Goal: Complete application form

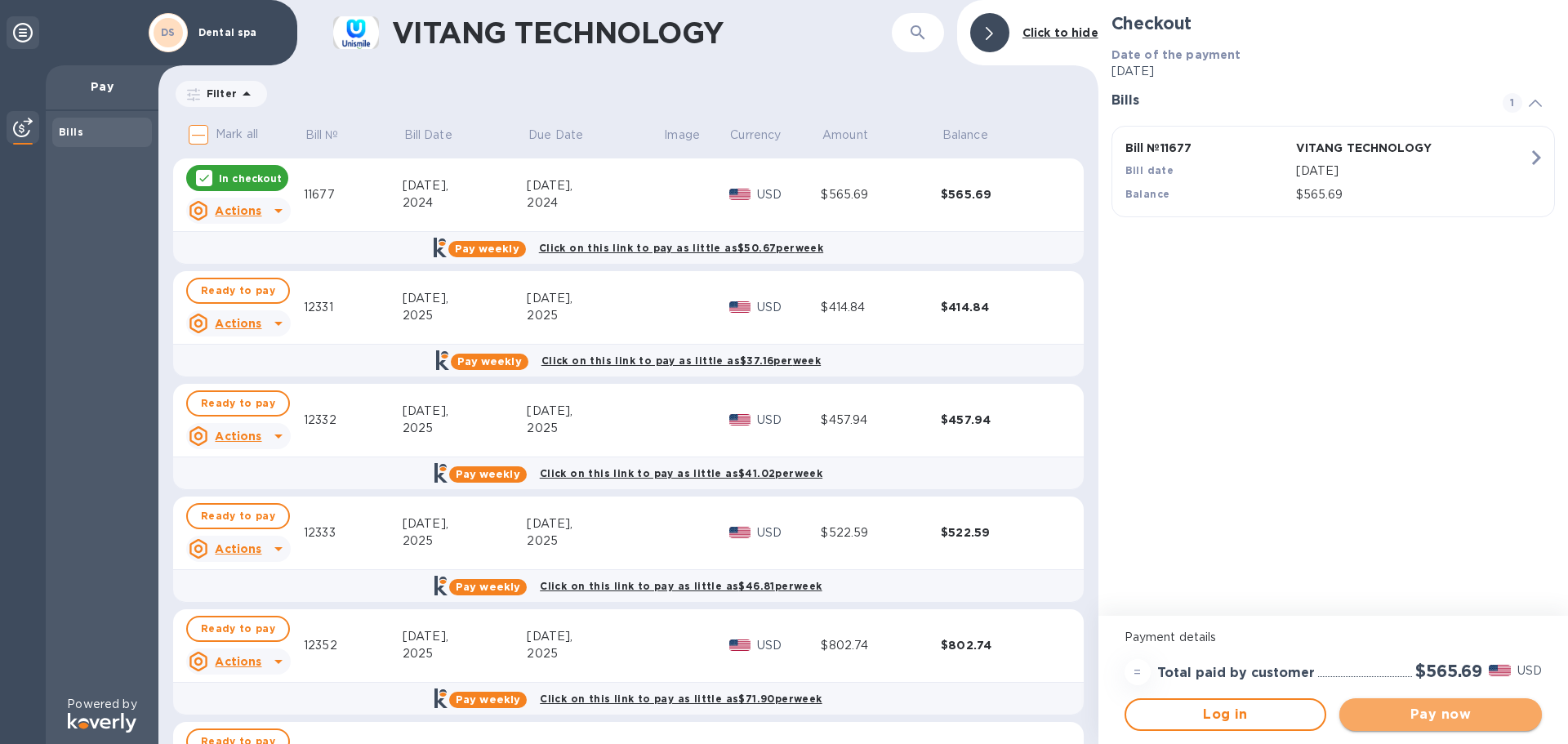
click at [1421, 714] on span "Pay now" at bounding box center [1441, 714] width 176 height 19
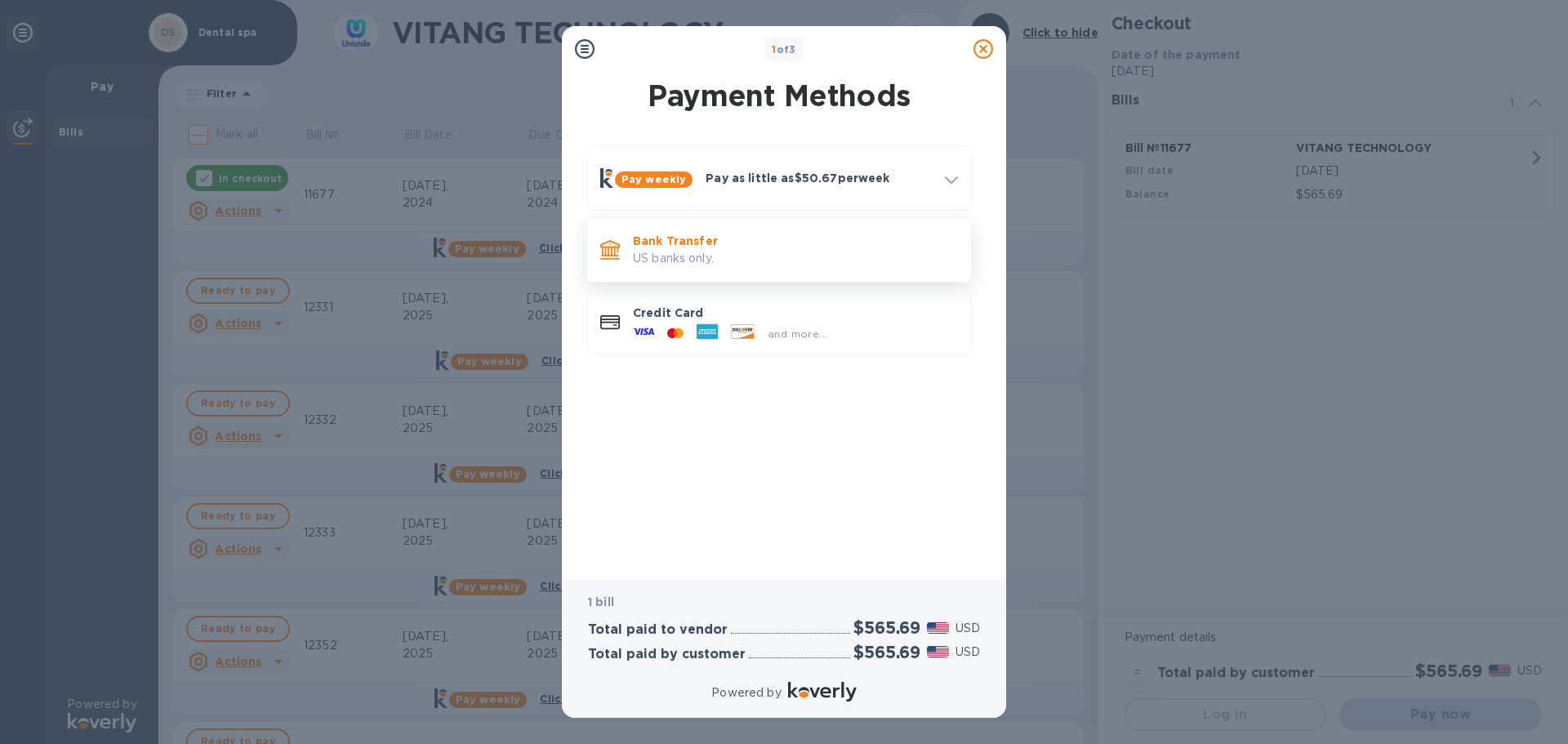
click at [659, 253] on p "US banks only." at bounding box center [795, 259] width 325 height 17
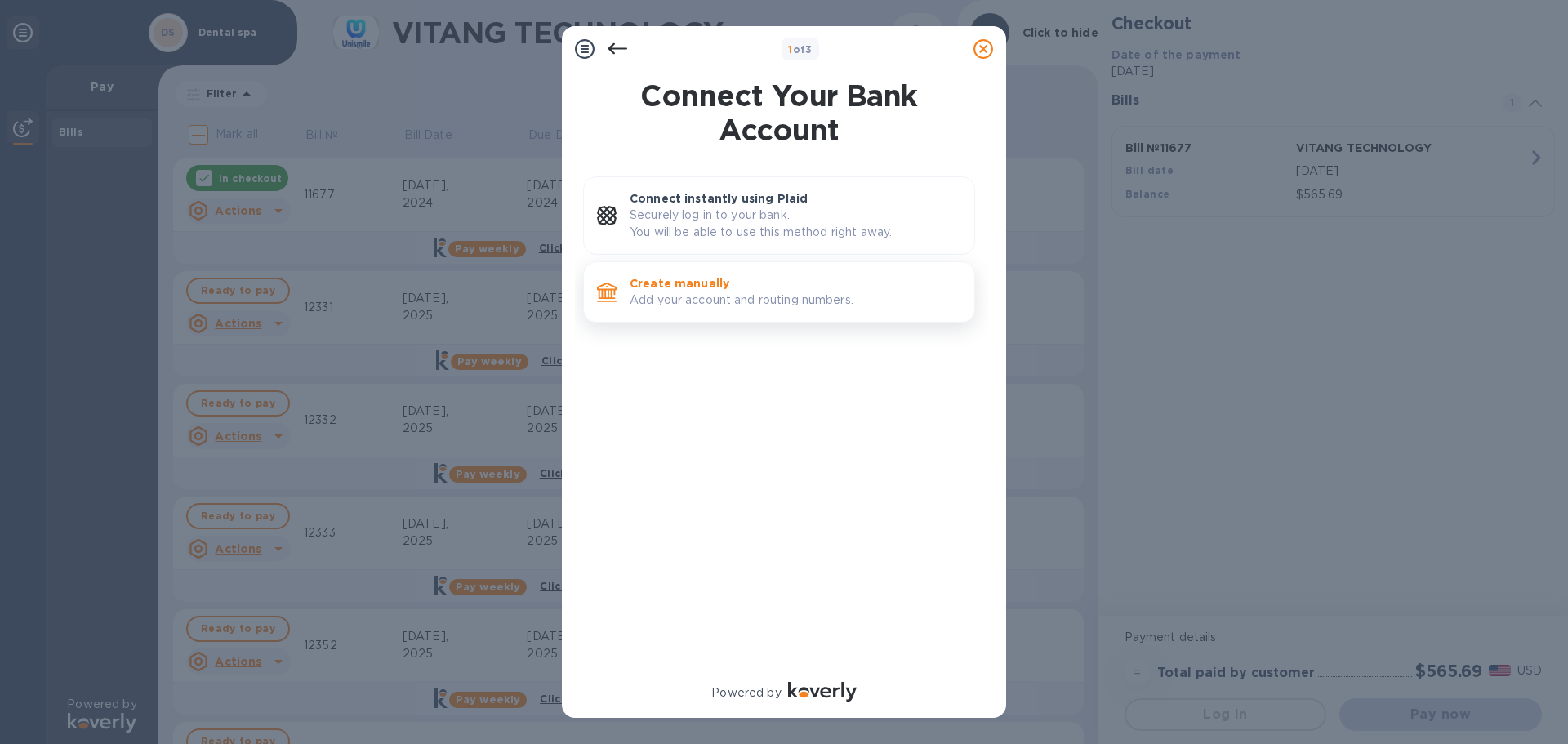
click at [665, 292] on p "Add your account and routing numbers." at bounding box center [795, 300] width 331 height 17
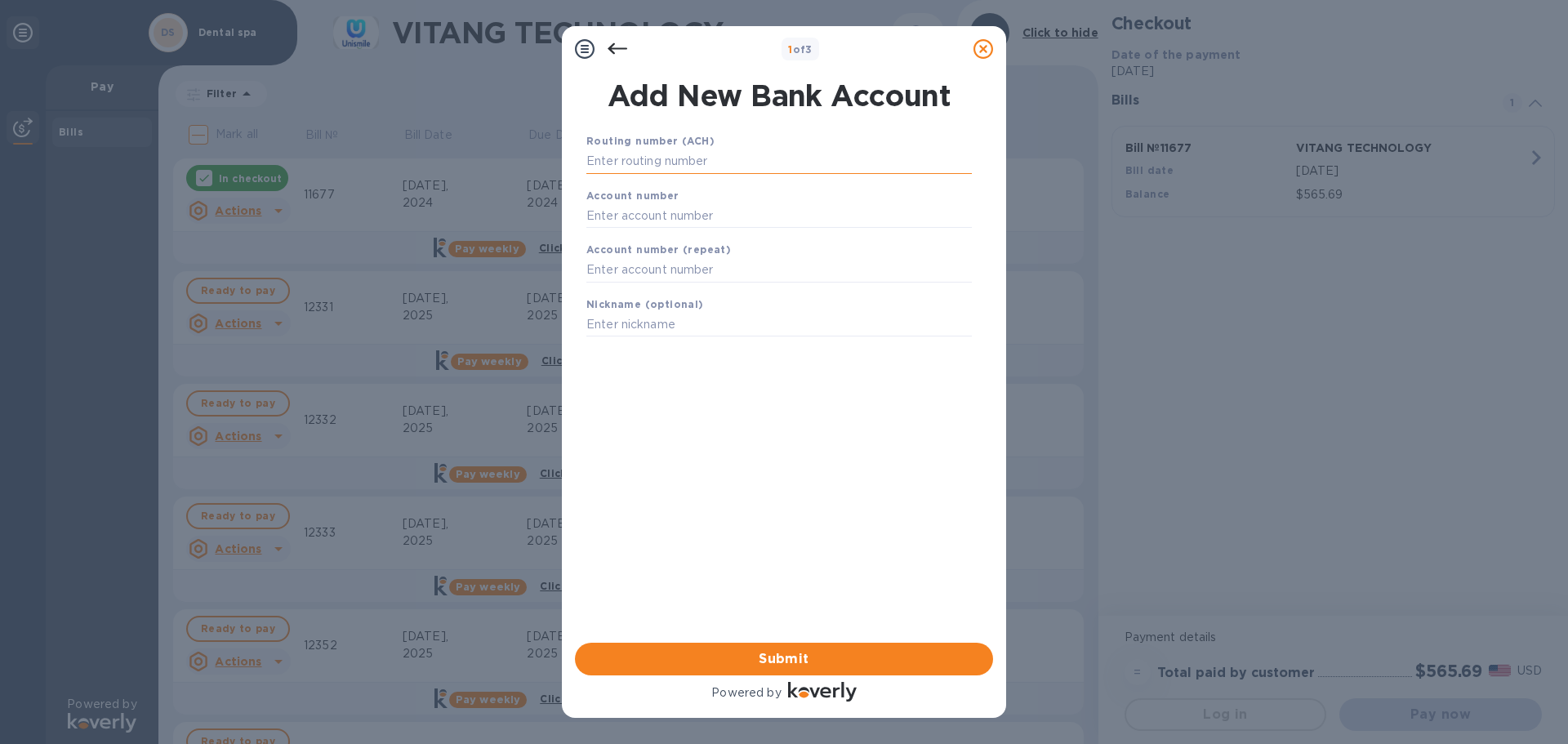
click at [662, 166] on input "text" at bounding box center [779, 161] width 385 height 24
paste input "322271627"
type input "322271627"
click at [641, 237] on input "text" at bounding box center [779, 236] width 385 height 24
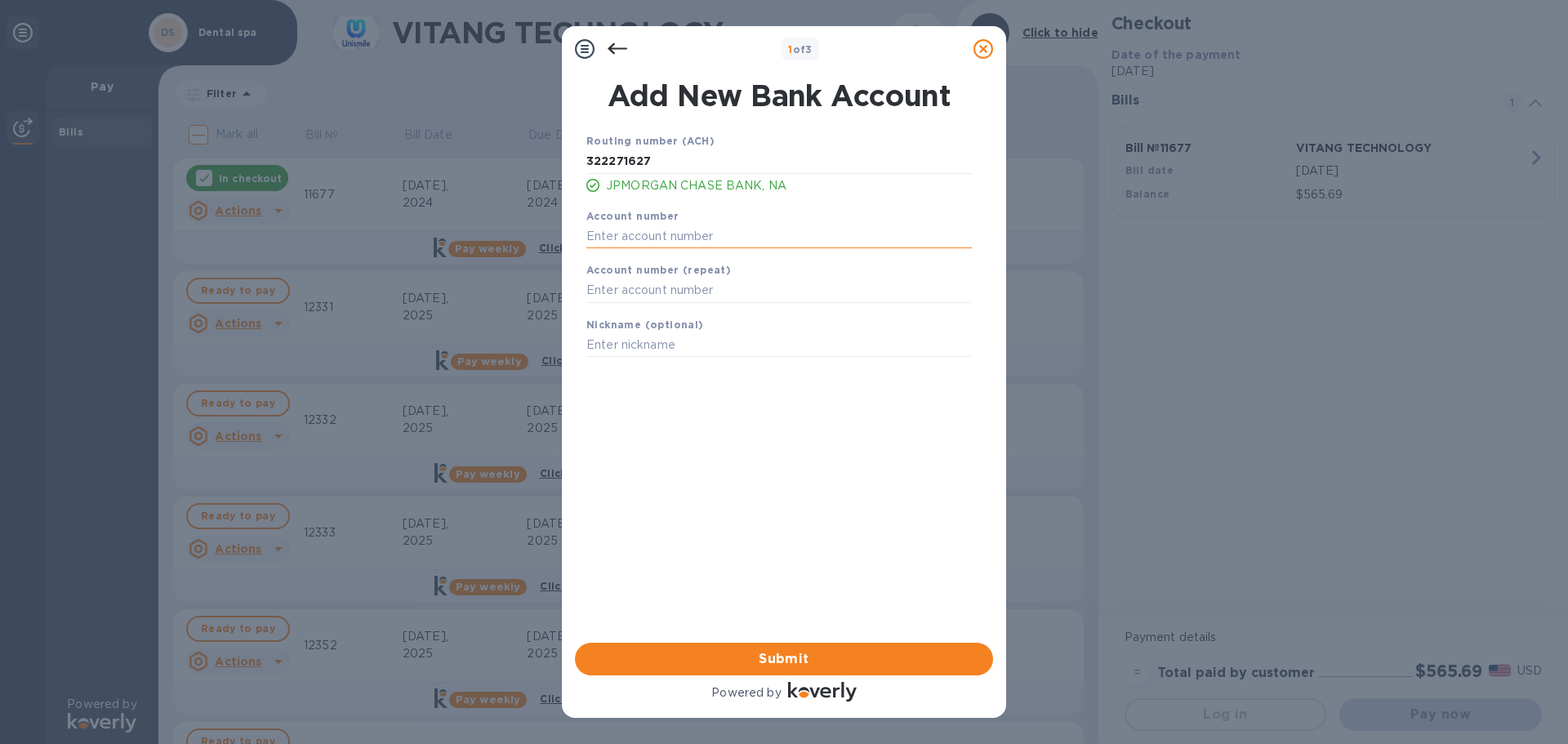
paste input "659961705"
type input "659961705"
click at [661, 302] on input "text" at bounding box center [779, 290] width 385 height 24
paste input "659961705"
type input "659961705"
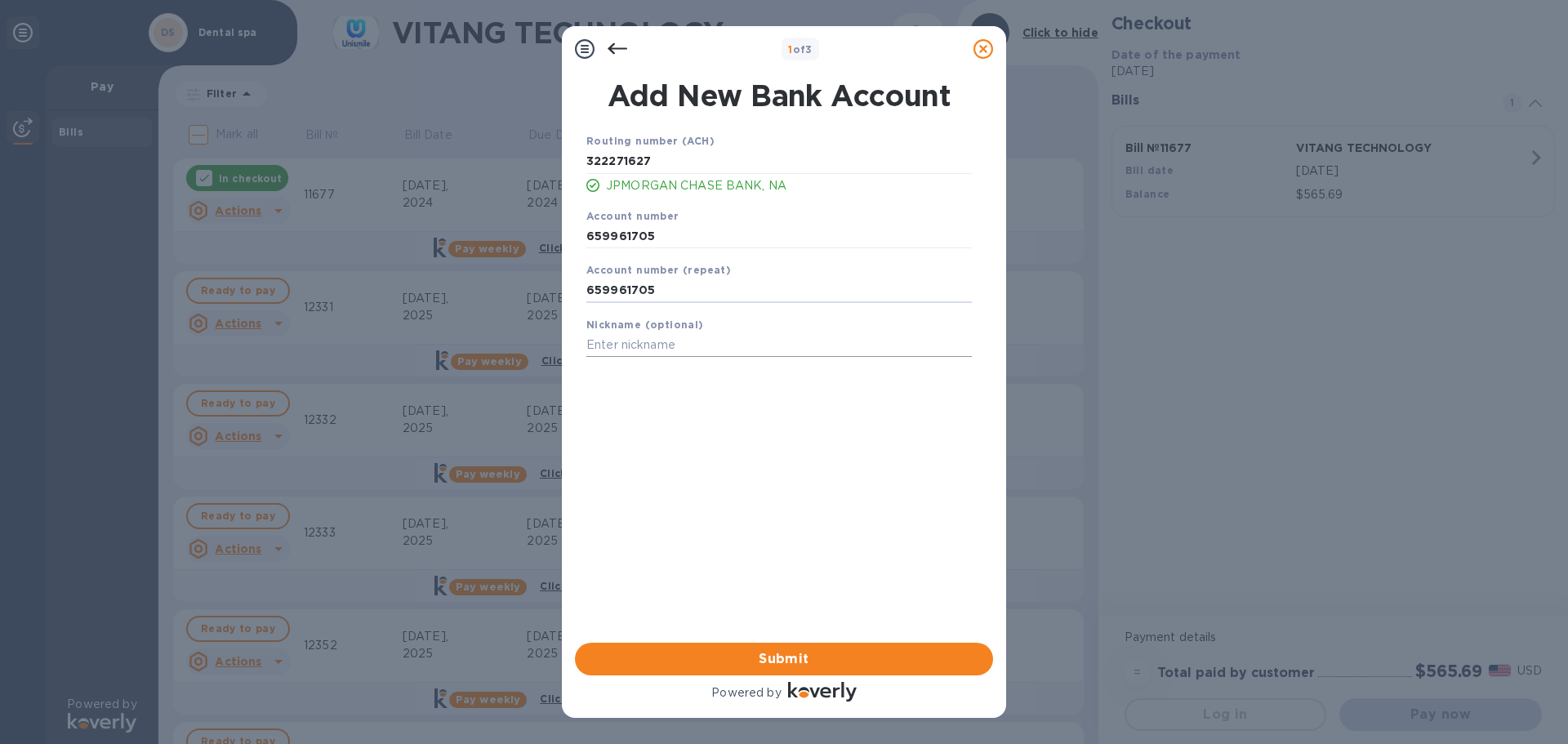
click at [663, 343] on input "text" at bounding box center [779, 345] width 385 height 24
click at [768, 663] on span "Submit" at bounding box center [784, 659] width 392 height 19
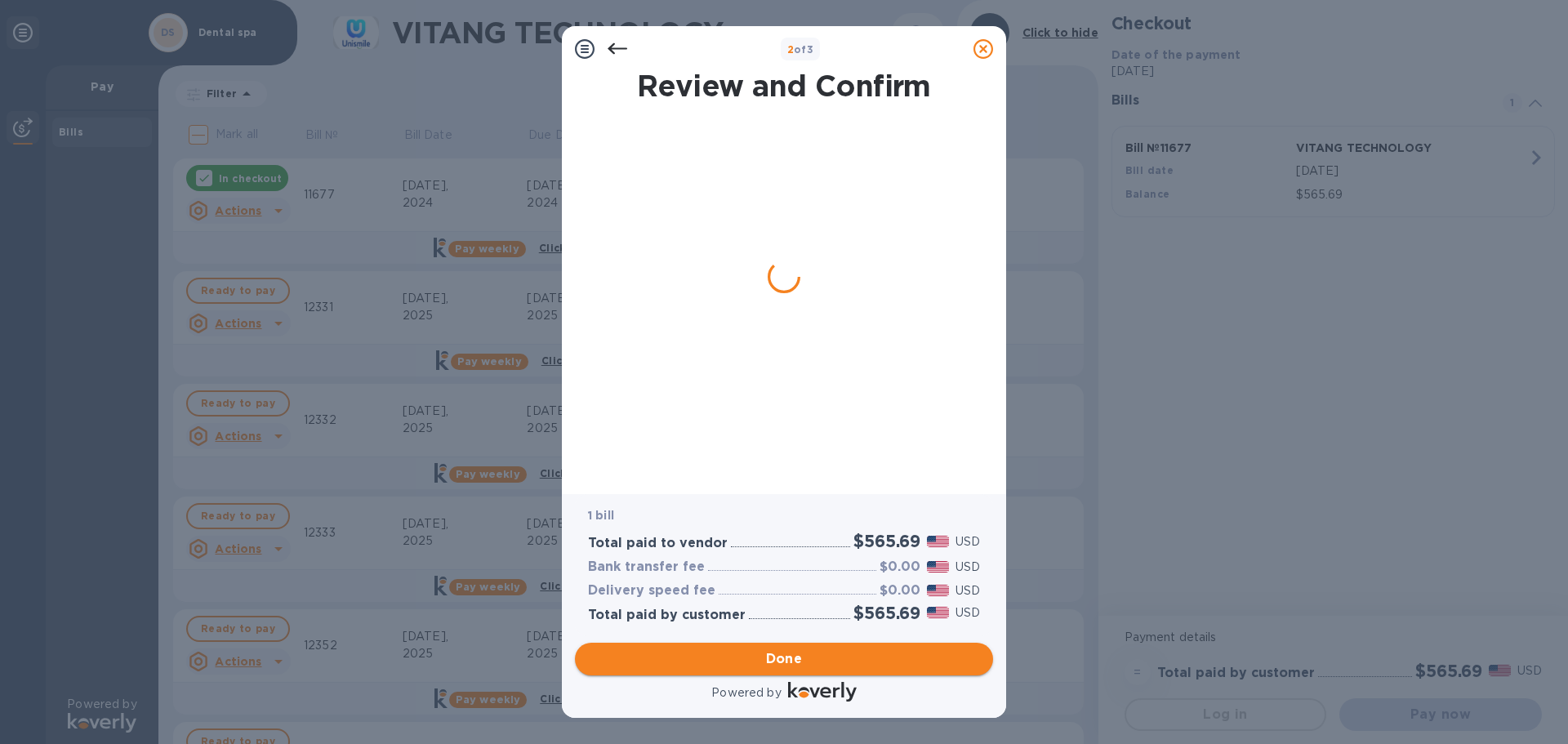
click at [768, 663] on span "Done" at bounding box center [784, 659] width 37 height 19
type input "[GEOGRAPHIC_DATA]"
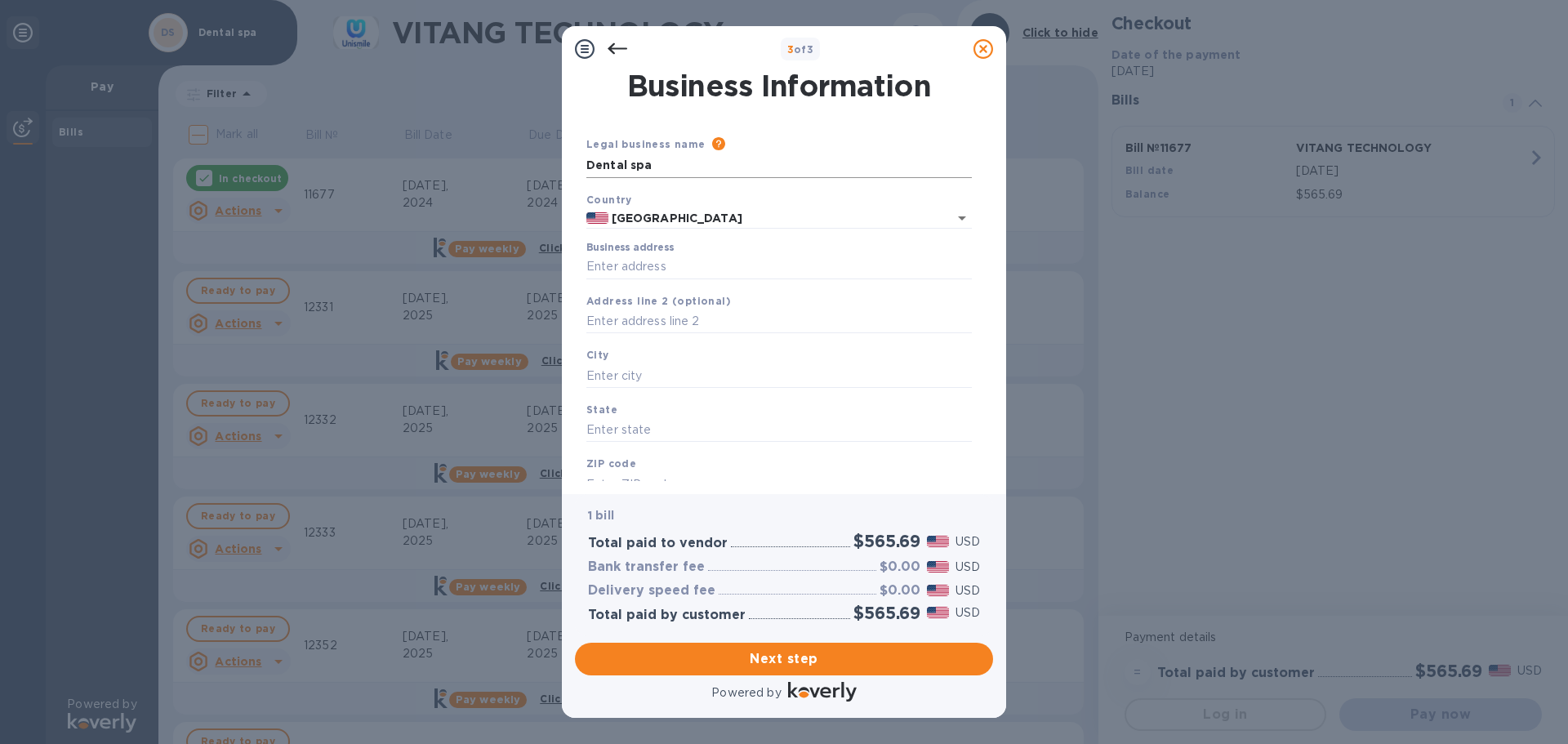
click at [676, 157] on input "Dental spa" at bounding box center [779, 166] width 385 height 24
drag, startPoint x: 676, startPoint y: 157, endPoint x: 208, endPoint y: 208, distance: 470.8
click at [208, 208] on div "3 of 3 Business Information Legal business name Please provide the legal name t…" at bounding box center [784, 372] width 1568 height 744
type input "Allure Dental Spa"
click at [678, 264] on input "Business address" at bounding box center [779, 267] width 385 height 24
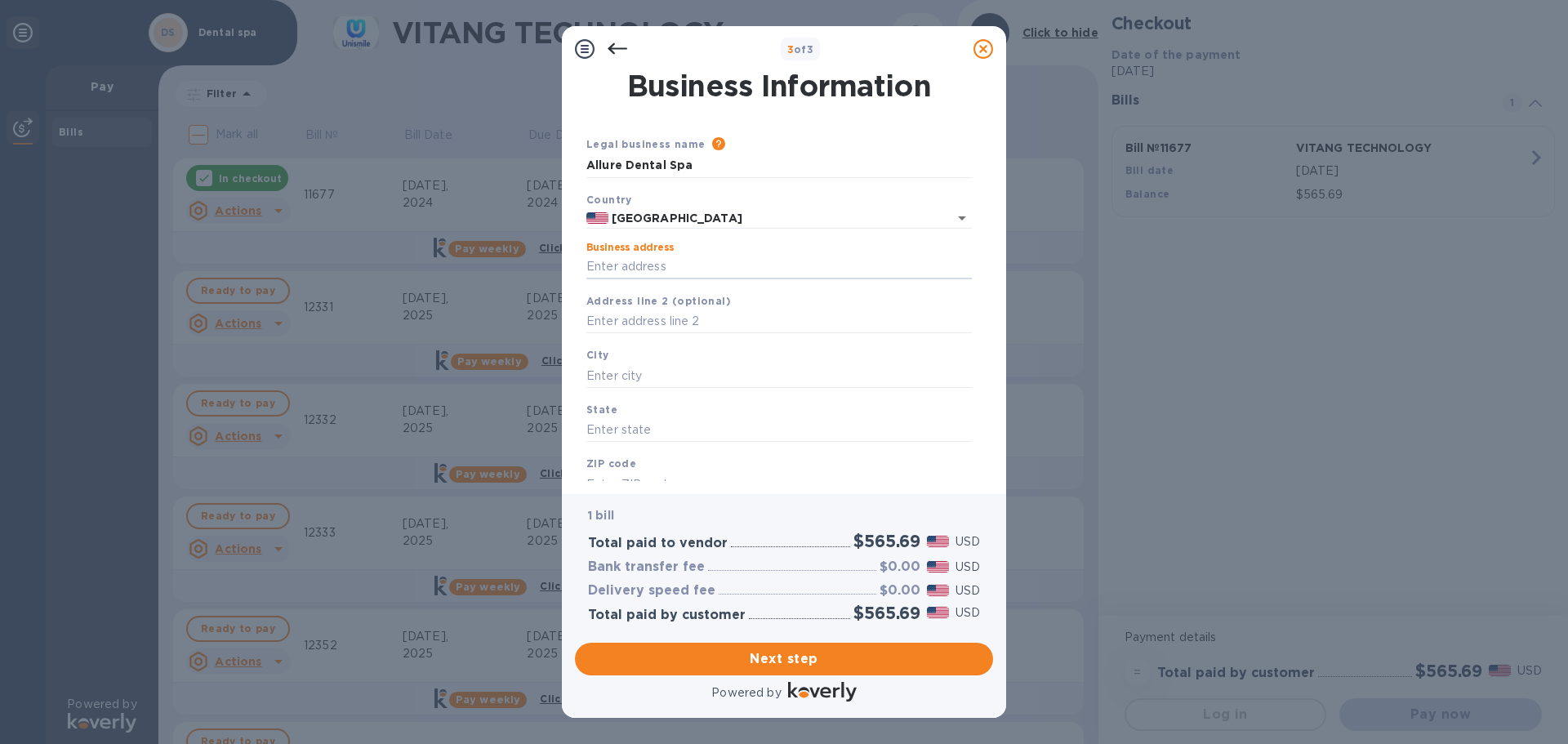
type input "[STREET_ADDRESS]"
click at [648, 321] on input "text" at bounding box center [779, 322] width 385 height 24
type input "Suite E"
click at [629, 371] on input "text" at bounding box center [779, 376] width 385 height 24
type input "Tustin"
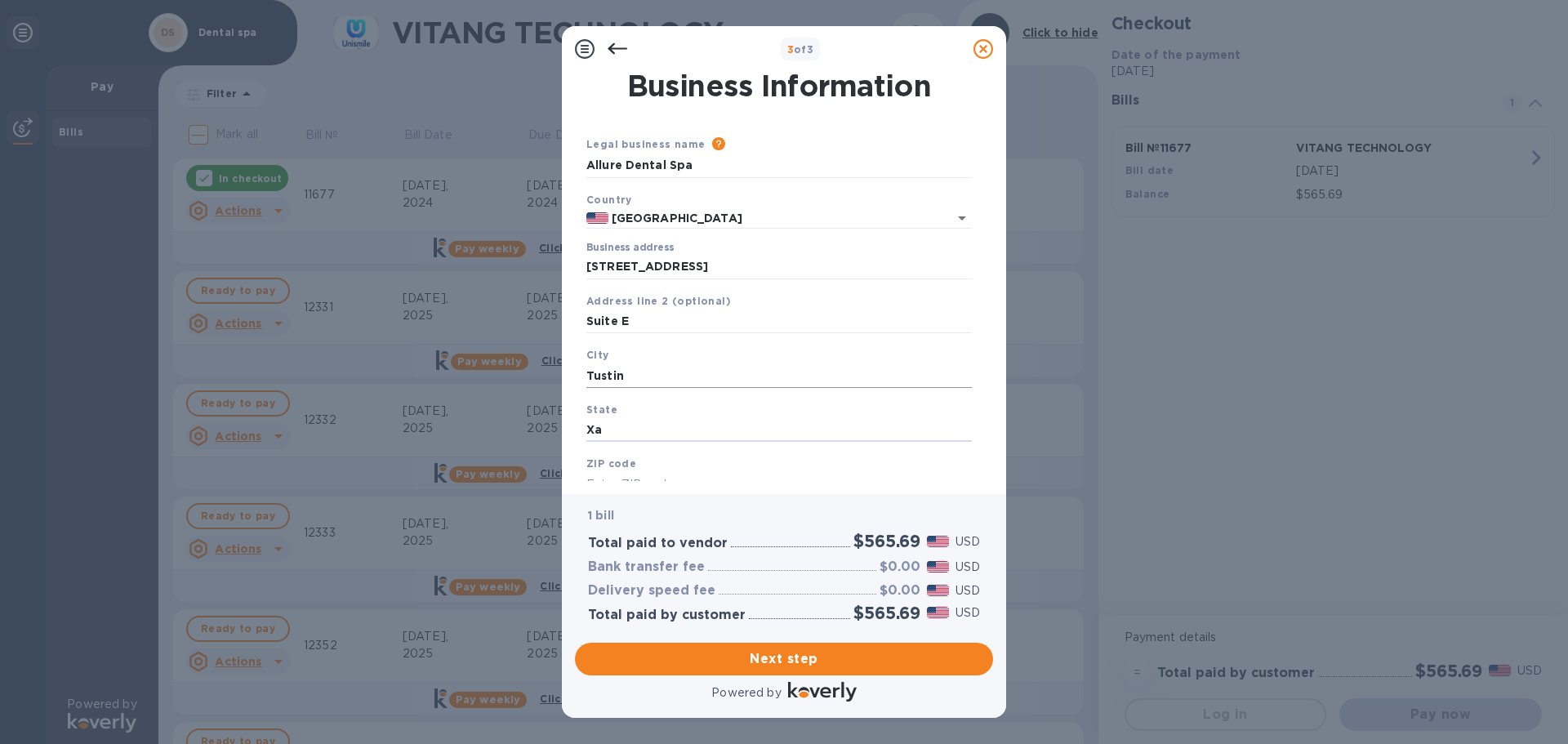
type input "X"
type input "c"
type input "CA"
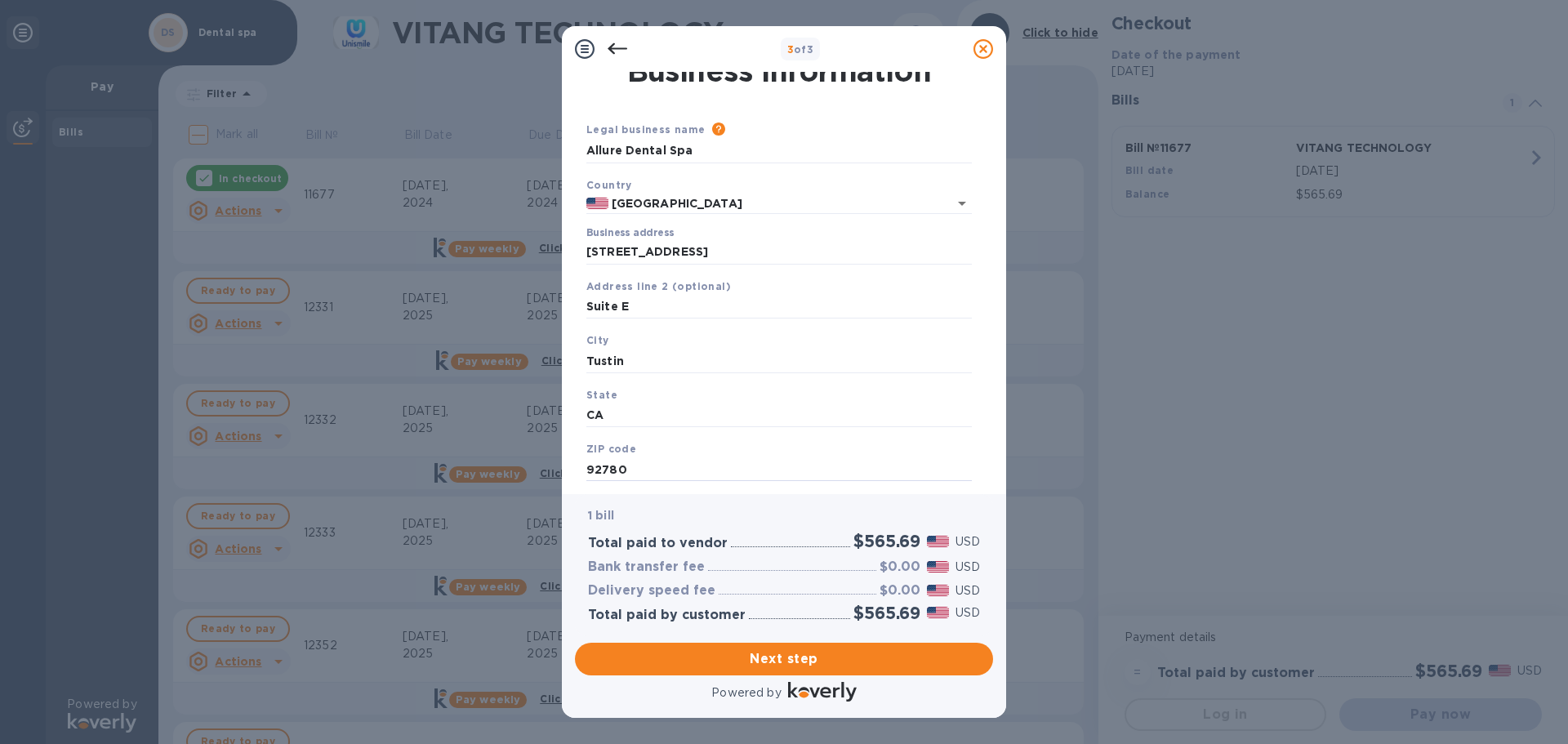
scroll to position [55, 0]
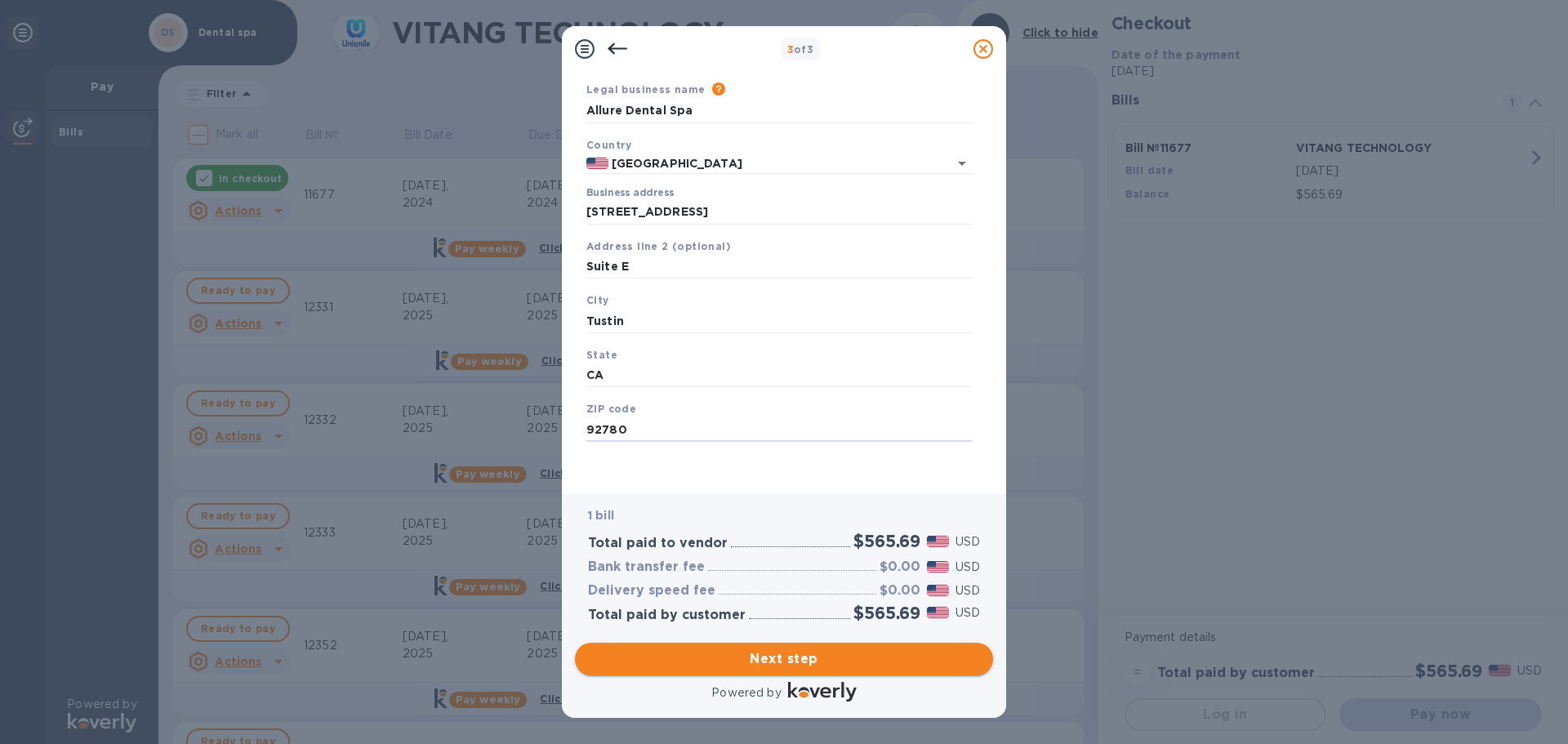
type input "92780"
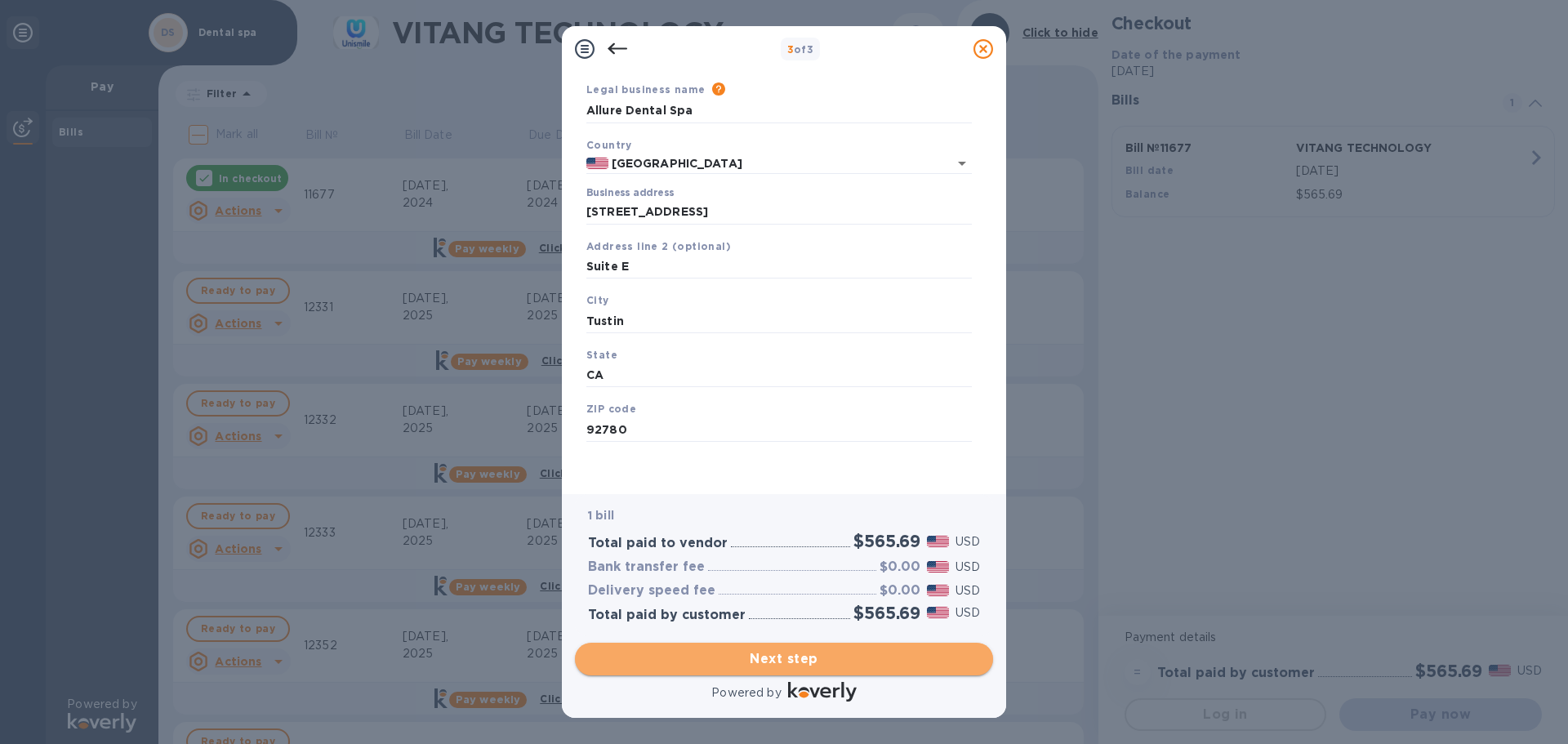
click at [883, 654] on span "Next step" at bounding box center [784, 659] width 392 height 19
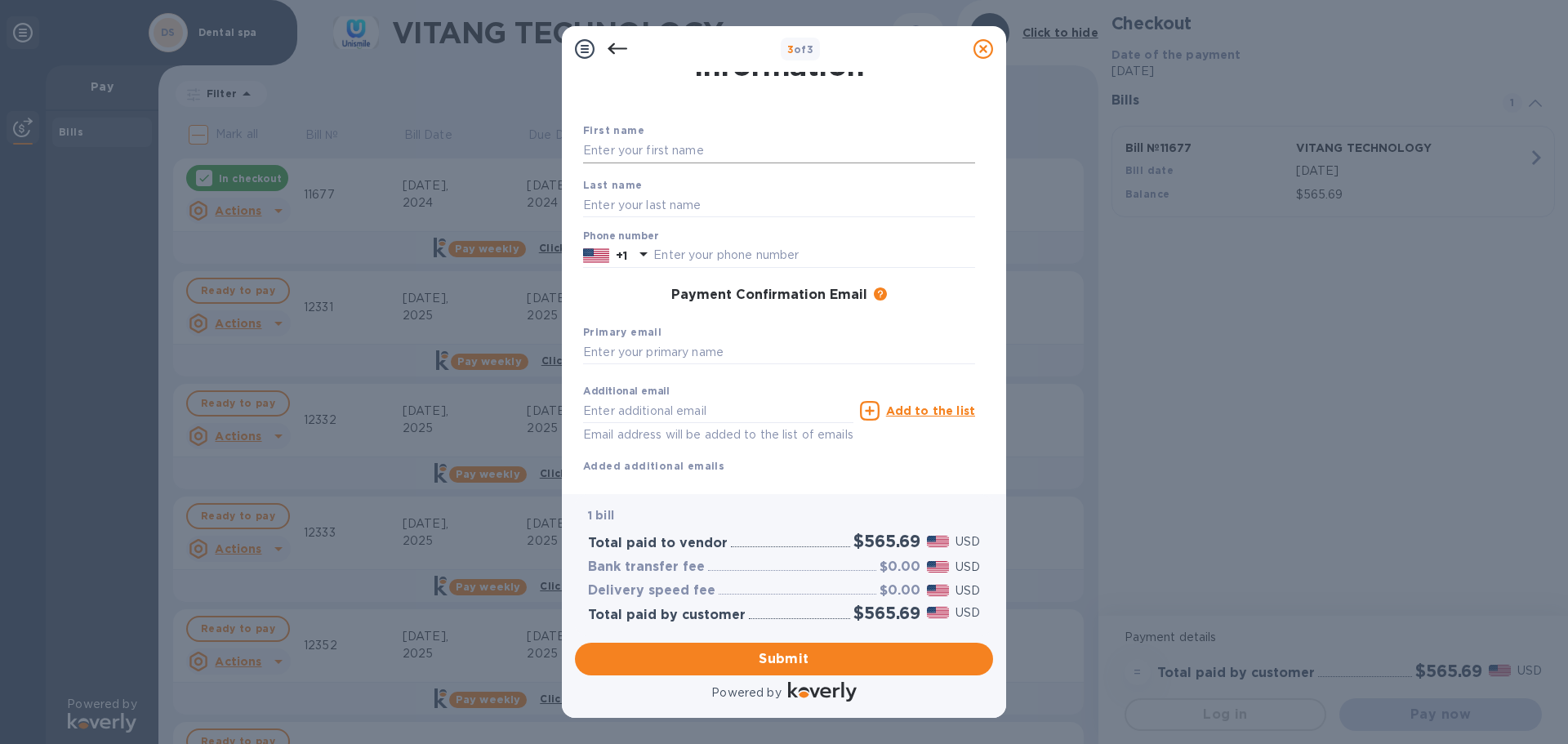
click at [712, 155] on input "text" at bounding box center [780, 151] width 392 height 24
type input "Kanthi"
type input "[PERSON_NAME]"
type input "7143710776"
type input "[EMAIL_ADDRESS][DOMAIN_NAME]"
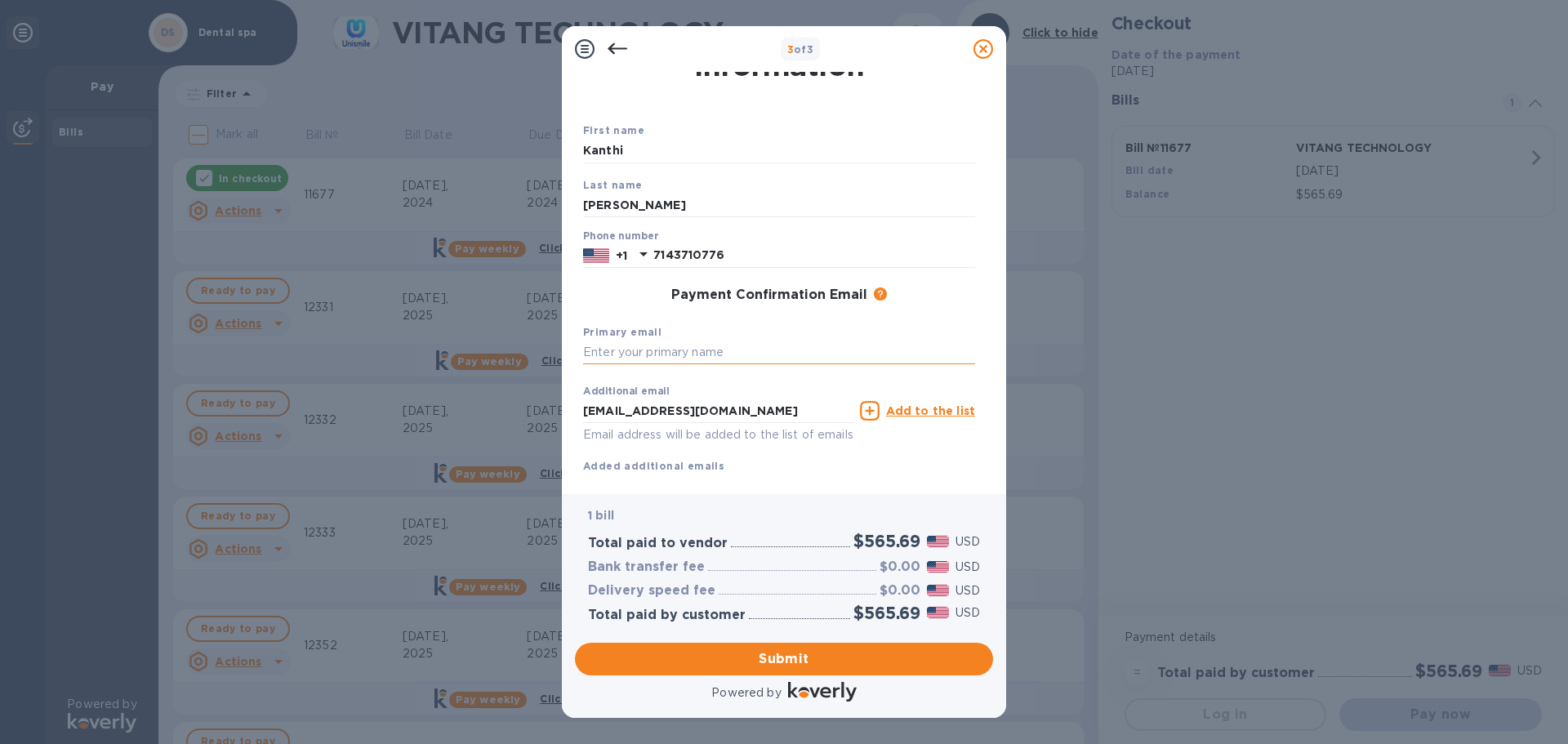
click at [622, 343] on input "text" at bounding box center [780, 353] width 392 height 24
drag, startPoint x: 424, startPoint y: 358, endPoint x: 98, endPoint y: 361, distance: 326.0
click at [258, 360] on div "3 of 3 Payment Contact Information First name [PERSON_NAME] Last name [PERSON_N…" at bounding box center [784, 372] width 1568 height 744
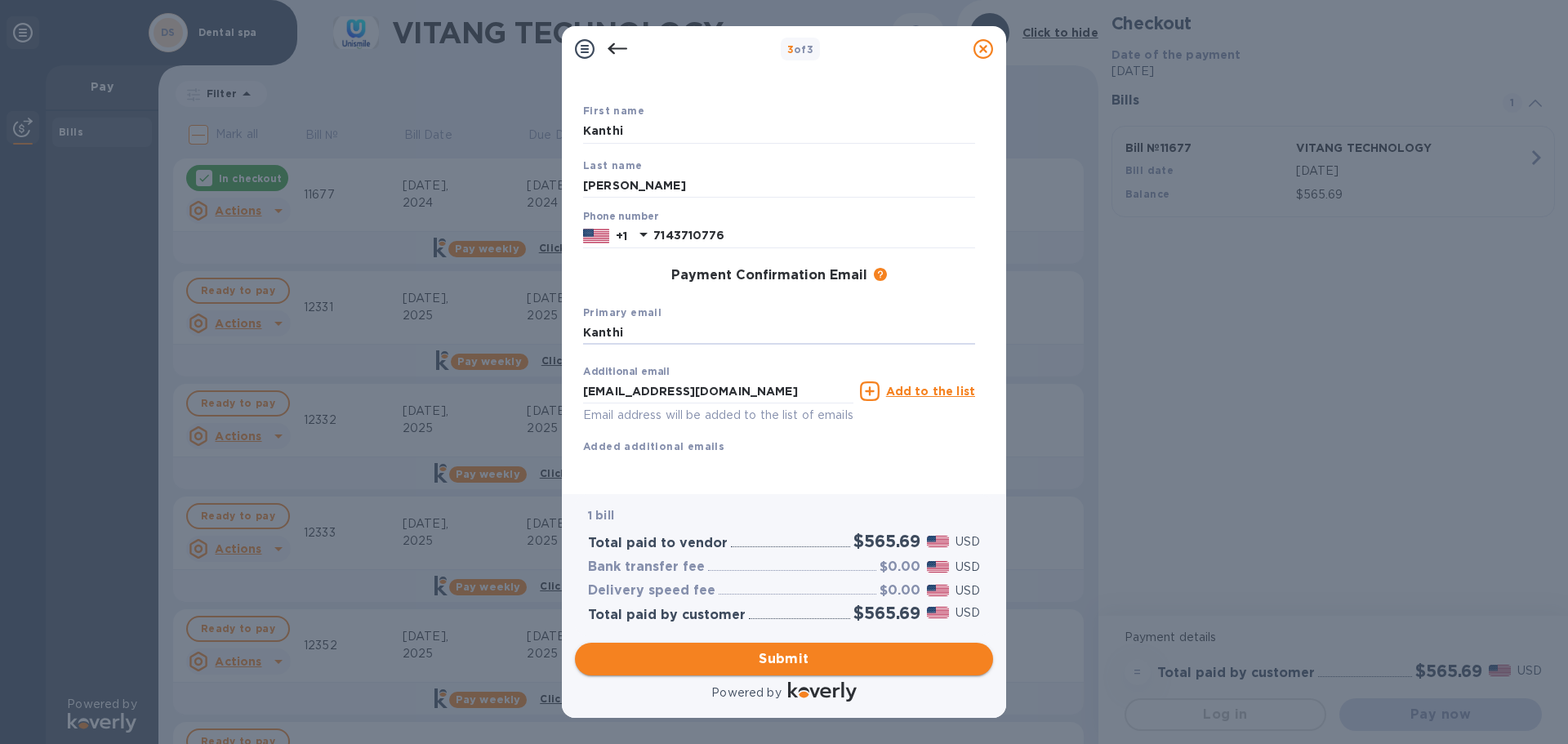
click at [867, 666] on span "Submit" at bounding box center [784, 659] width 392 height 19
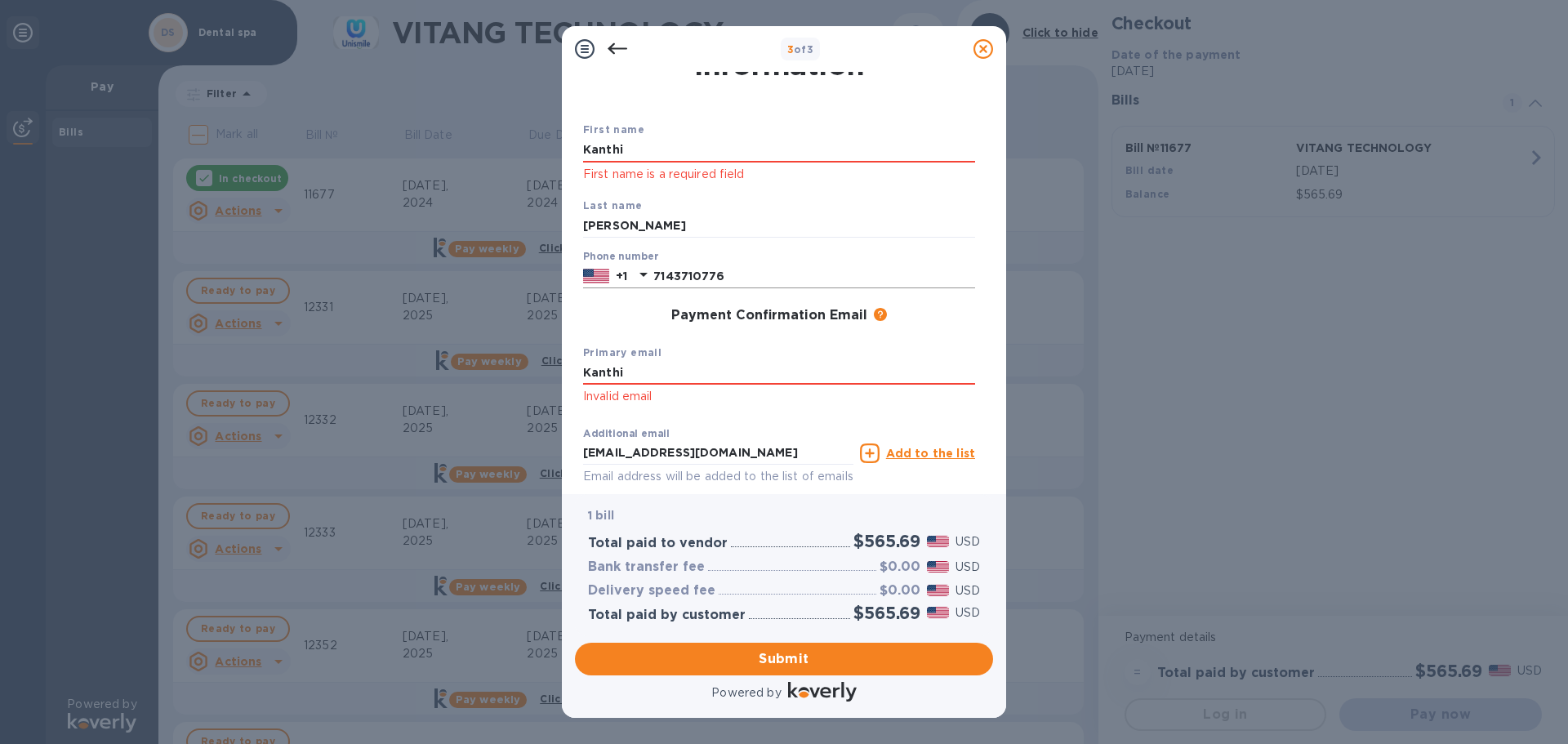
scroll to position [0, 0]
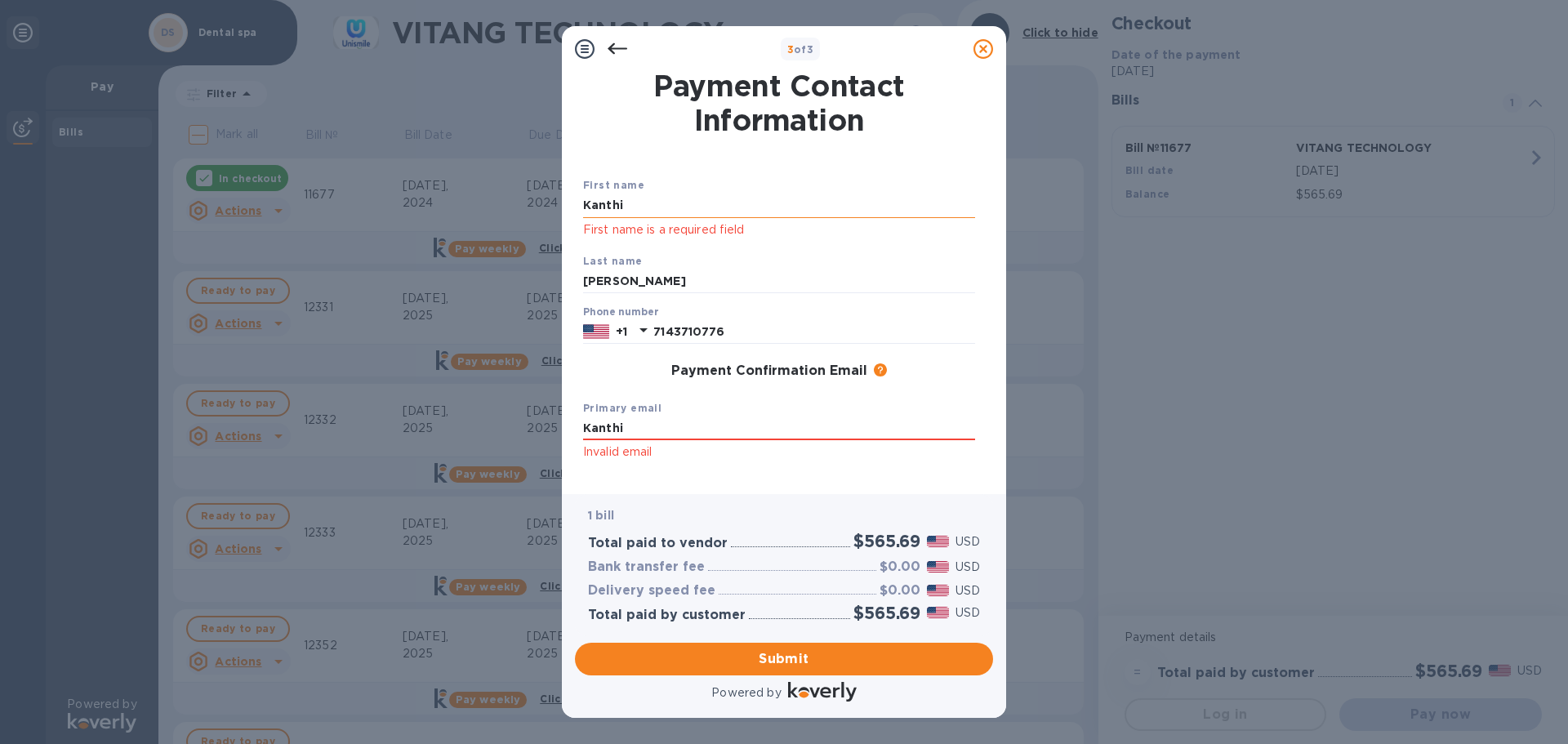
click at [709, 208] on input "Kanthi" at bounding box center [780, 206] width 392 height 24
click at [695, 169] on div "First name [PERSON_NAME] First name is a required field Last name [PERSON_NAME]…" at bounding box center [779, 361] width 399 height 428
click at [644, 194] on input "Kanthi" at bounding box center [780, 206] width 392 height 24
click at [976, 413] on div "First name [PERSON_NAME] First name is a required field Last name [PERSON_NAME]…" at bounding box center [779, 361] width 399 height 428
click at [875, 671] on button "Submit" at bounding box center [784, 659] width 419 height 32
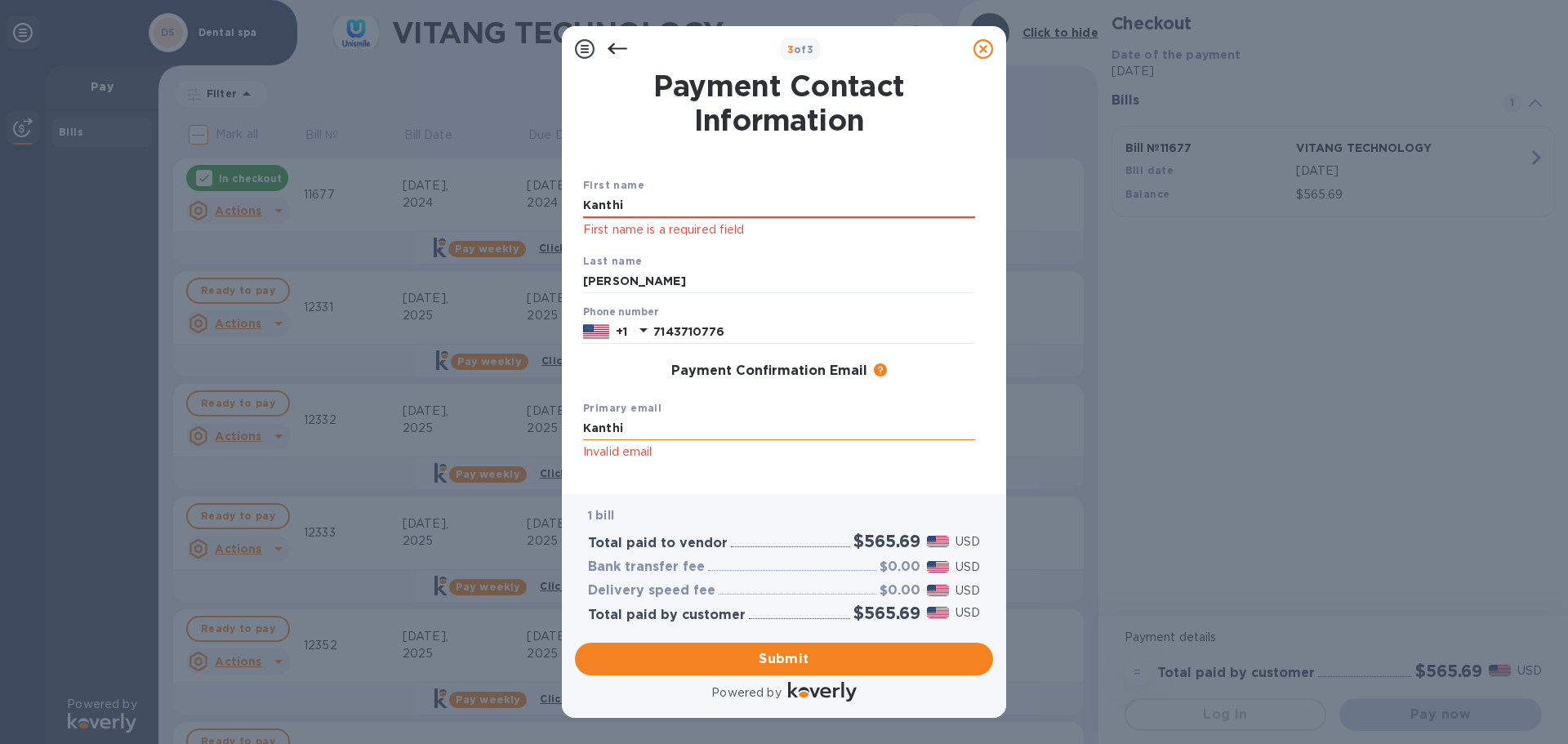
click at [663, 422] on input "Kanthi" at bounding box center [780, 429] width 392 height 24
type input "K"
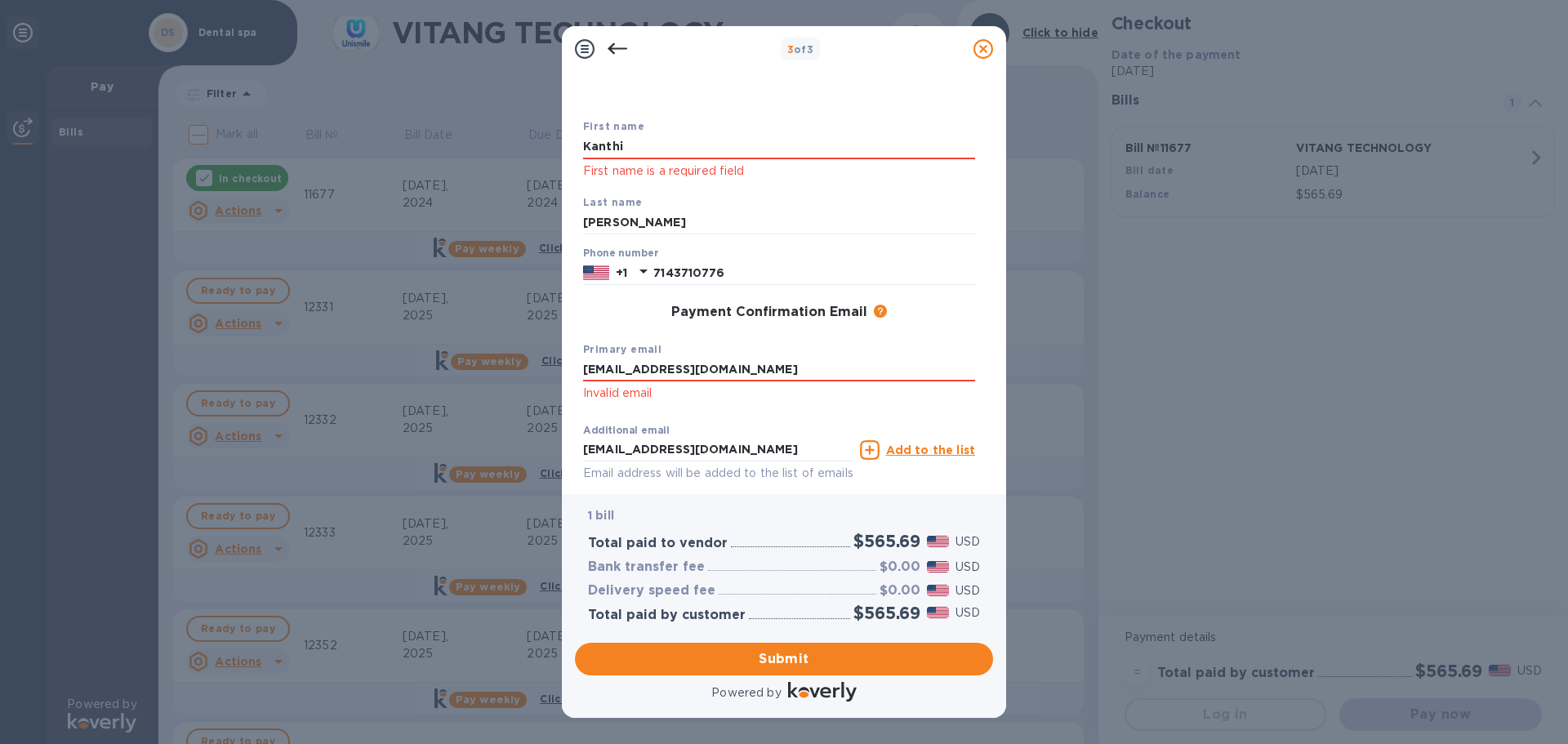
scroll to position [136, 0]
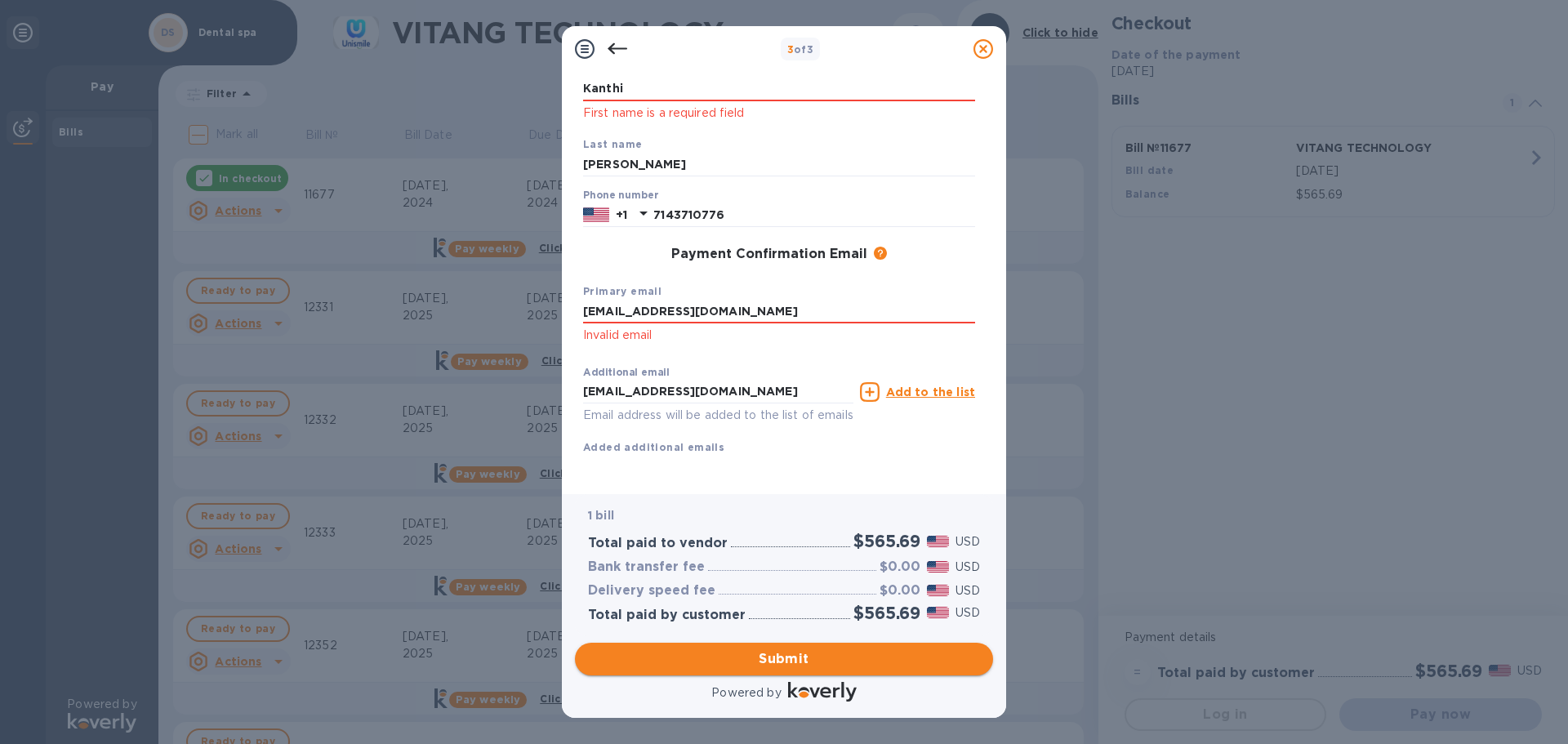
type input "[EMAIL_ADDRESS][DOMAIN_NAME]"
click at [773, 671] on button "Submit" at bounding box center [784, 659] width 419 height 32
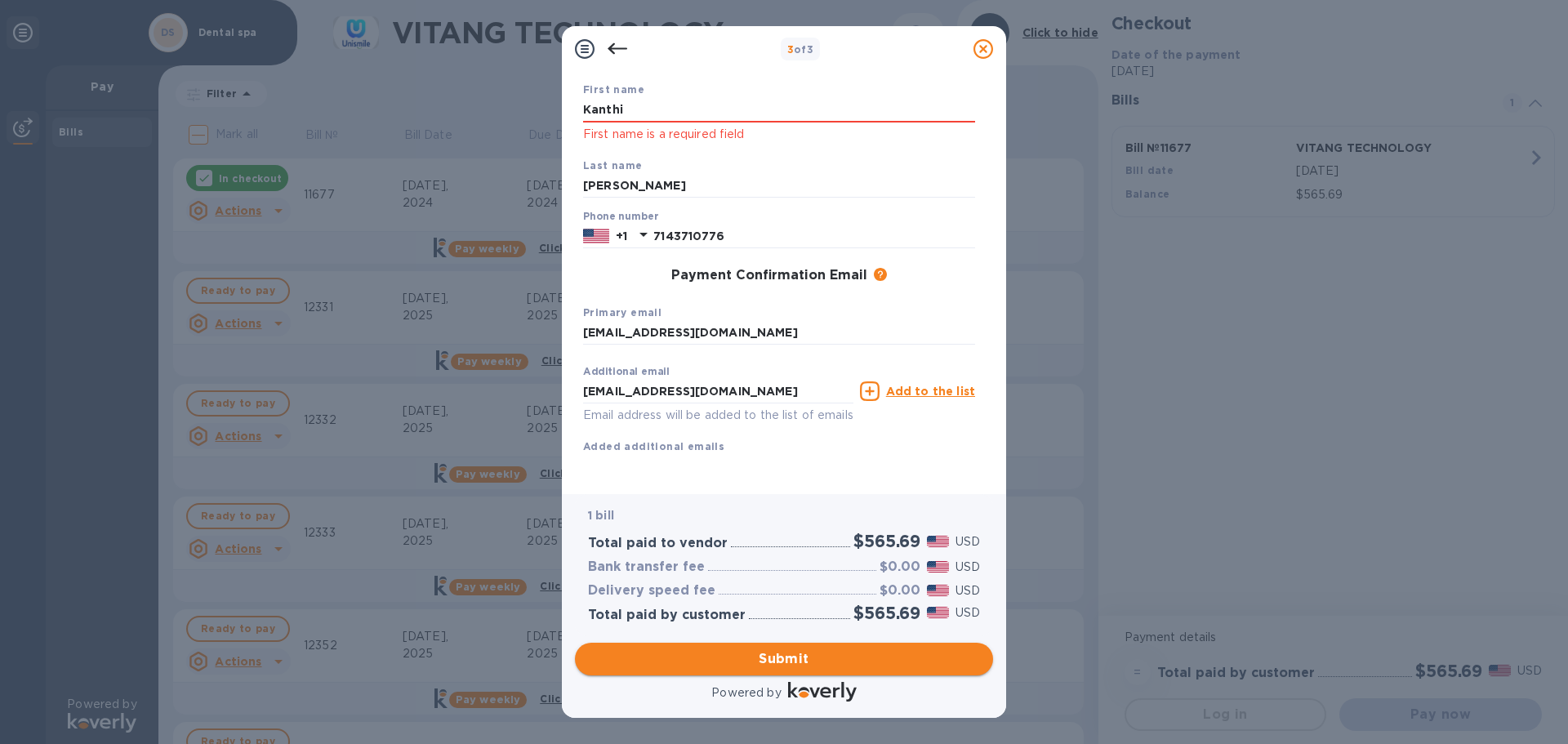
scroll to position [114, 0]
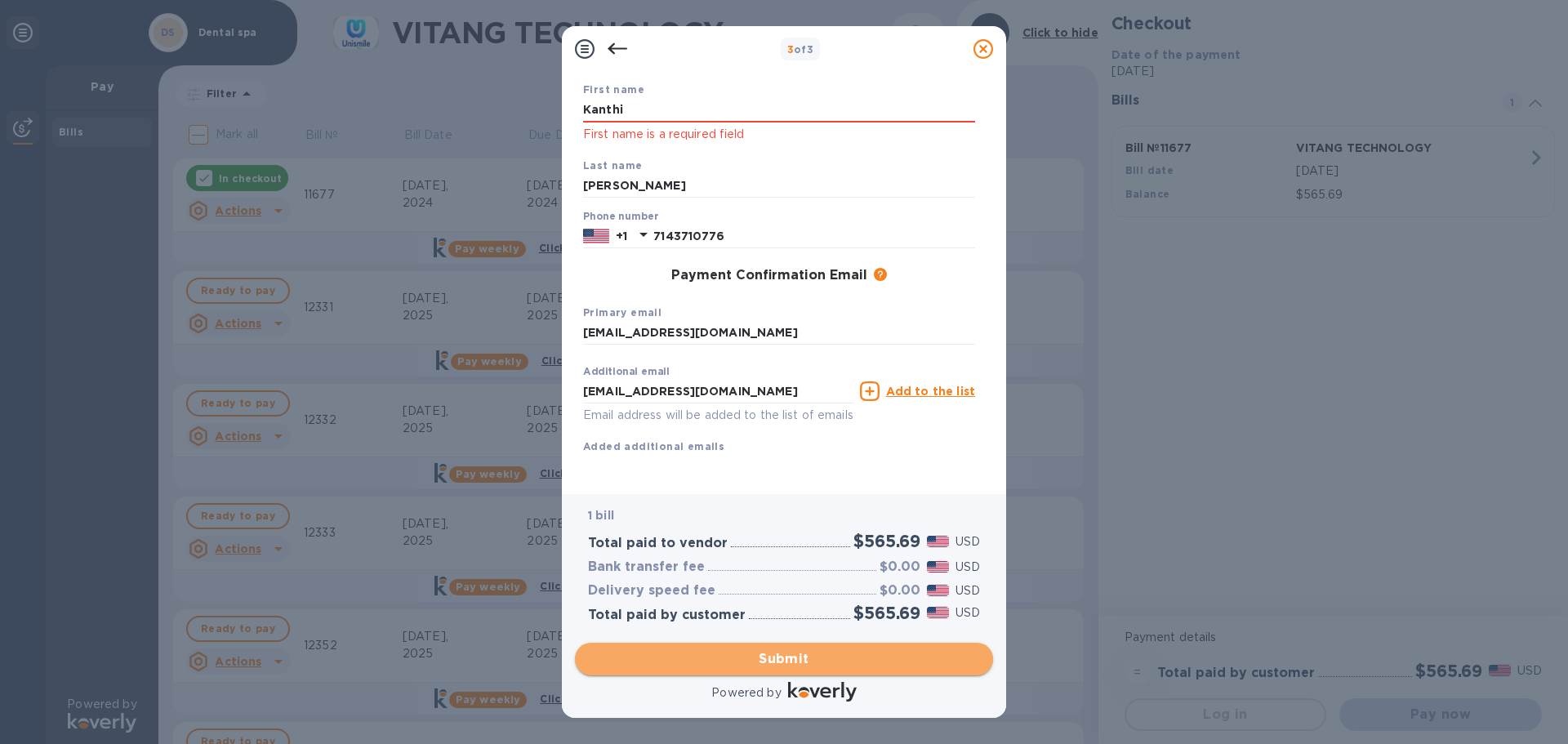
click at [769, 670] on button "Submit" at bounding box center [784, 659] width 419 height 32
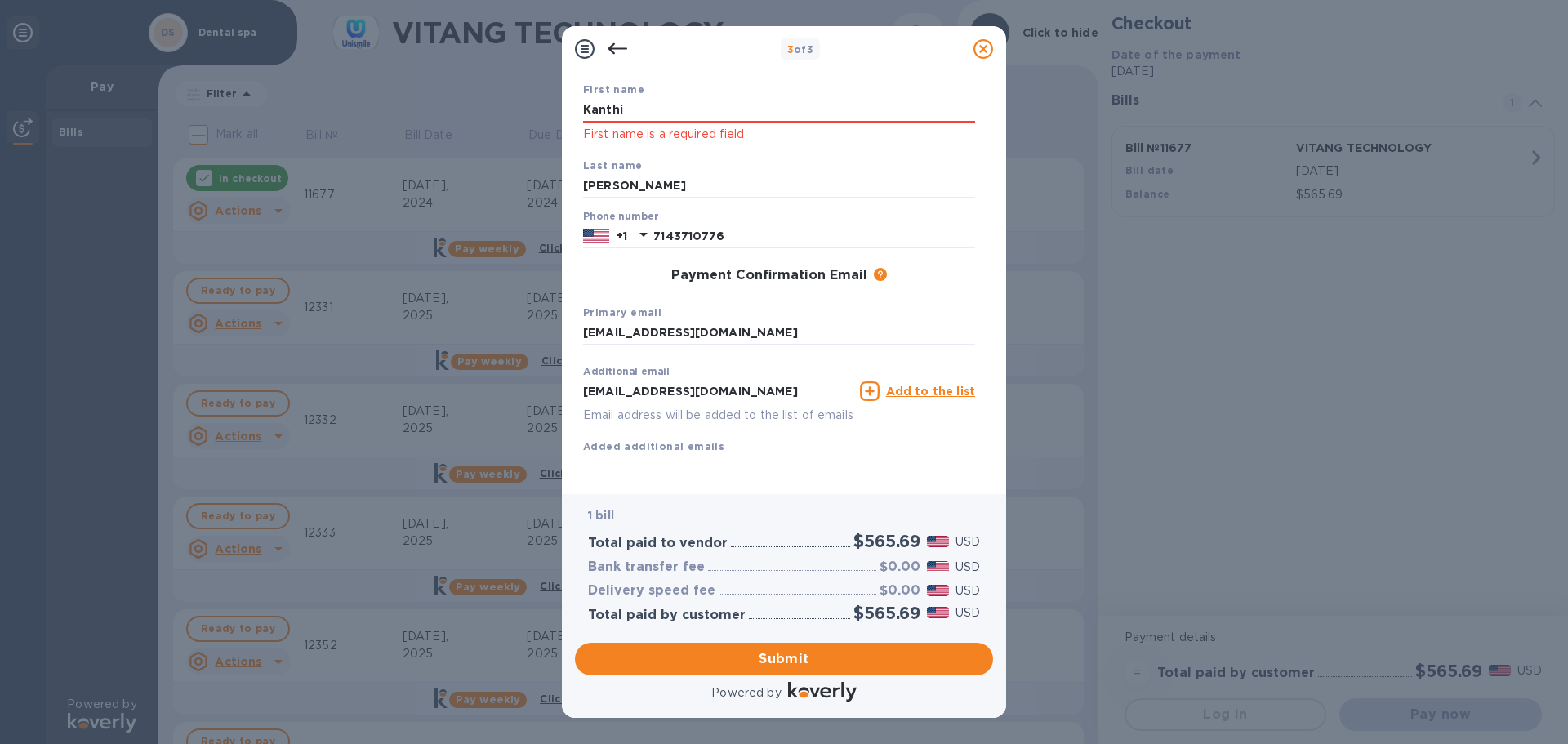
drag, startPoint x: 597, startPoint y: 94, endPoint x: 112, endPoint y: 118, distance: 485.6
click at [221, 118] on div "3 of 3 Payment Contact Information First name [PERSON_NAME] First name is a req…" at bounding box center [784, 372] width 1568 height 744
type input "Kanthi"
click at [701, 652] on span "Submit" at bounding box center [784, 659] width 392 height 19
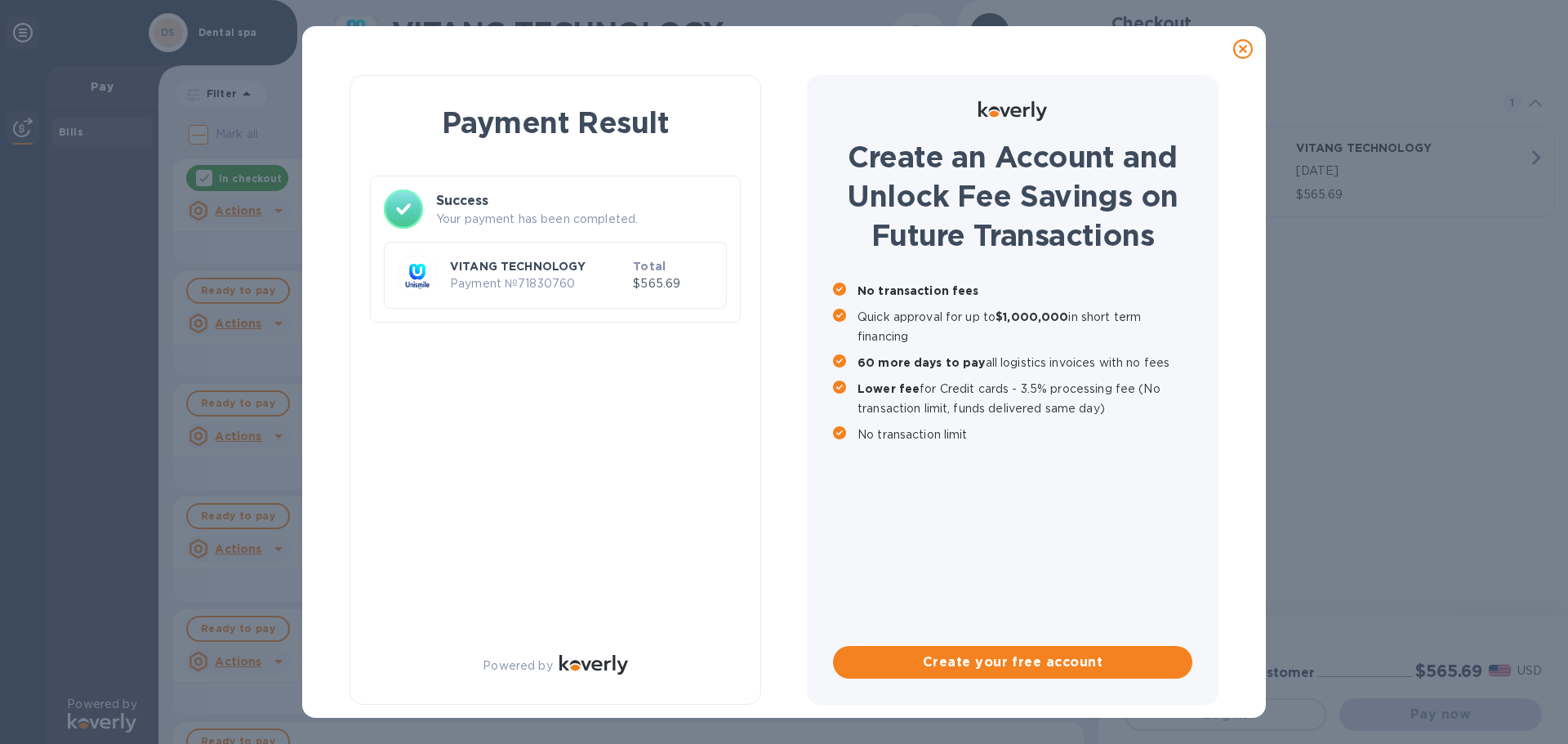
scroll to position [0, 0]
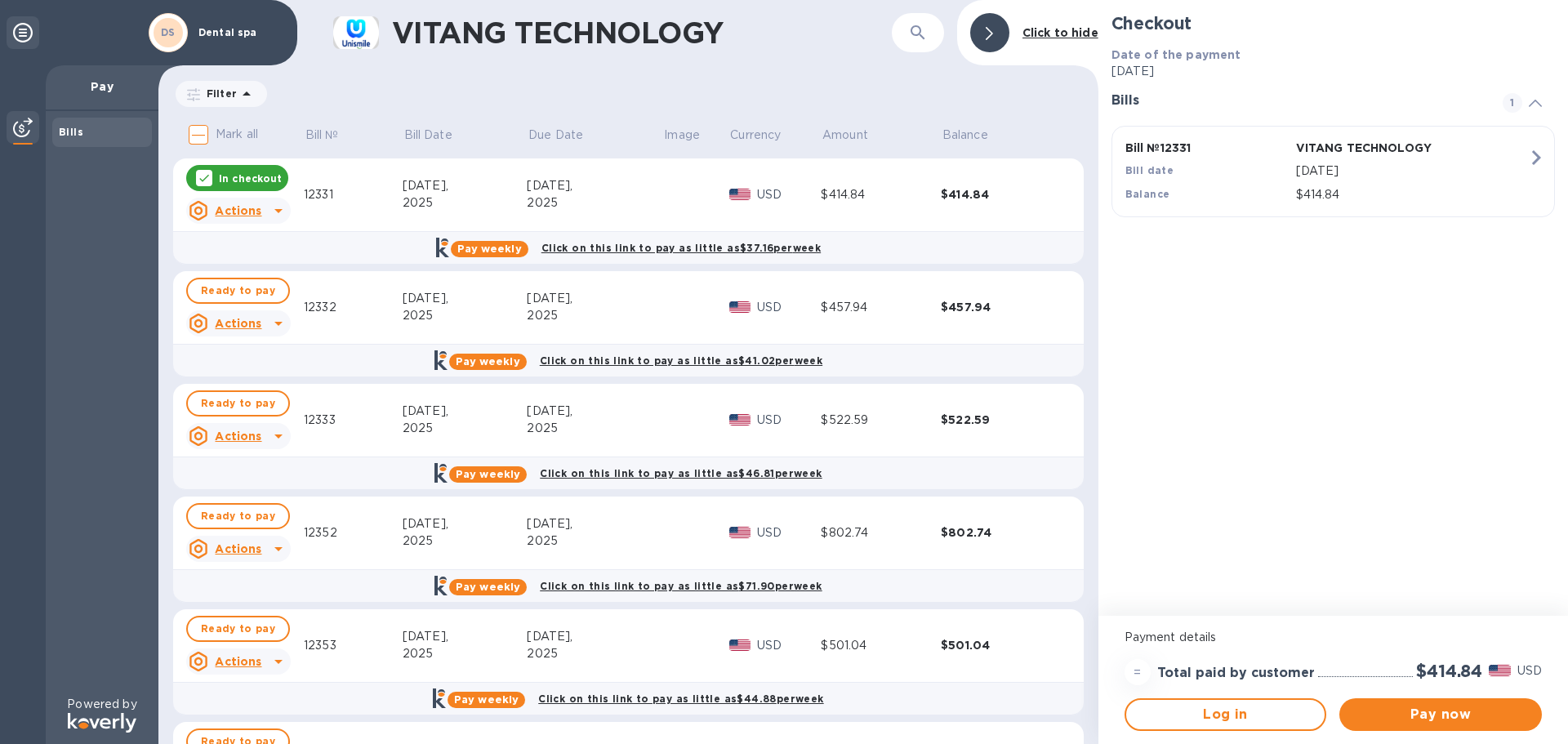
click at [18, 135] on img at bounding box center [23, 127] width 19 height 19
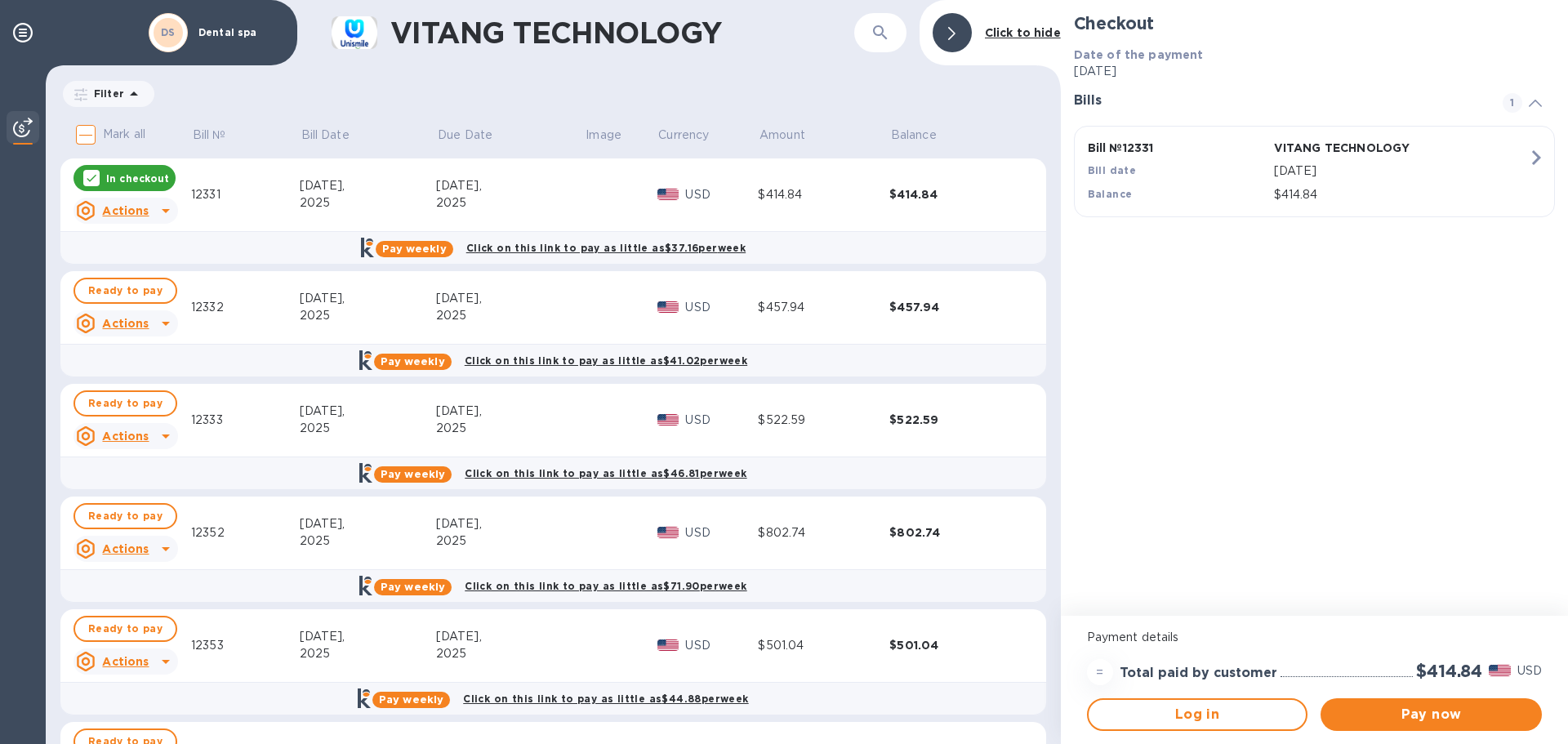
click at [18, 135] on img at bounding box center [23, 127] width 19 height 19
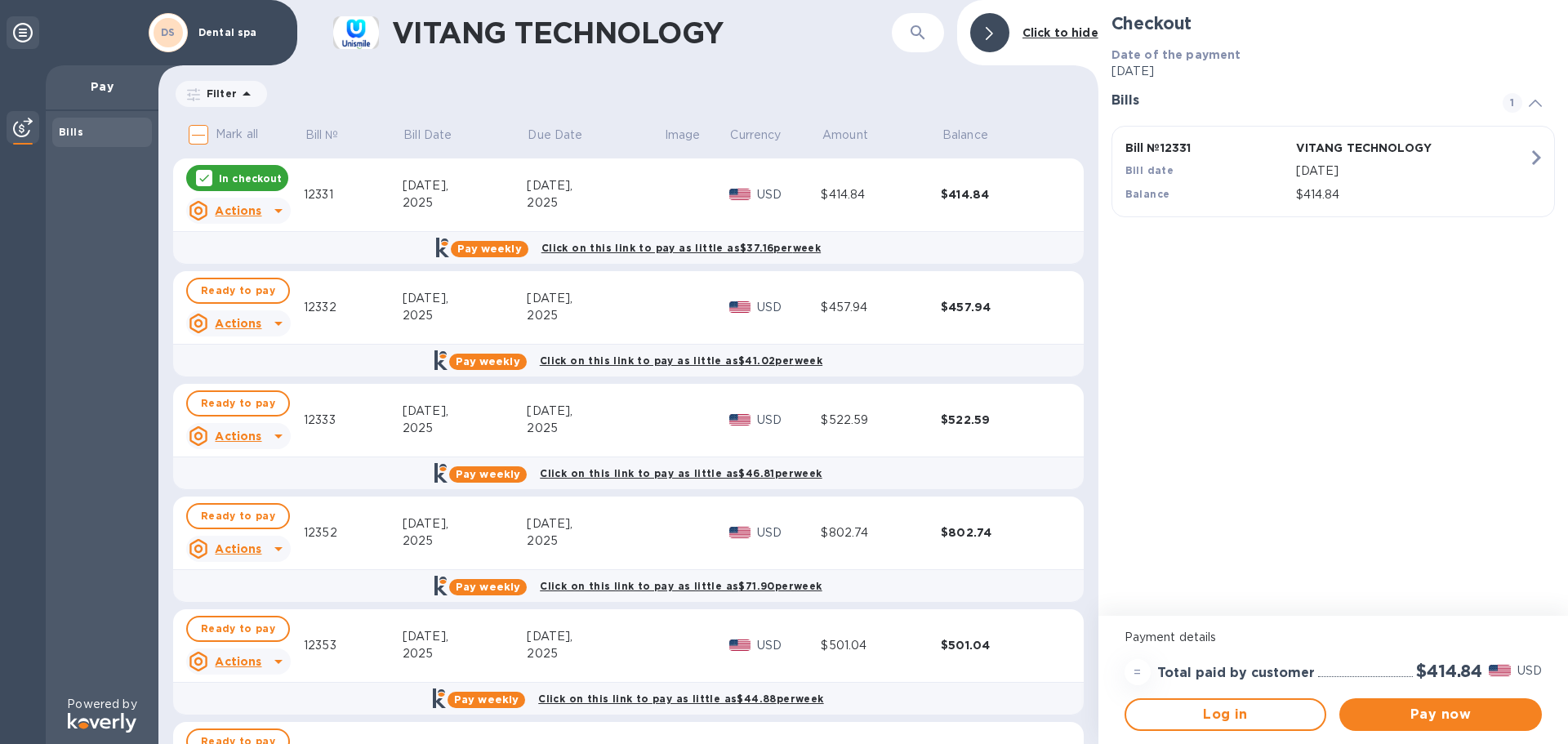
click at [18, 25] on icon at bounding box center [23, 32] width 19 height 19
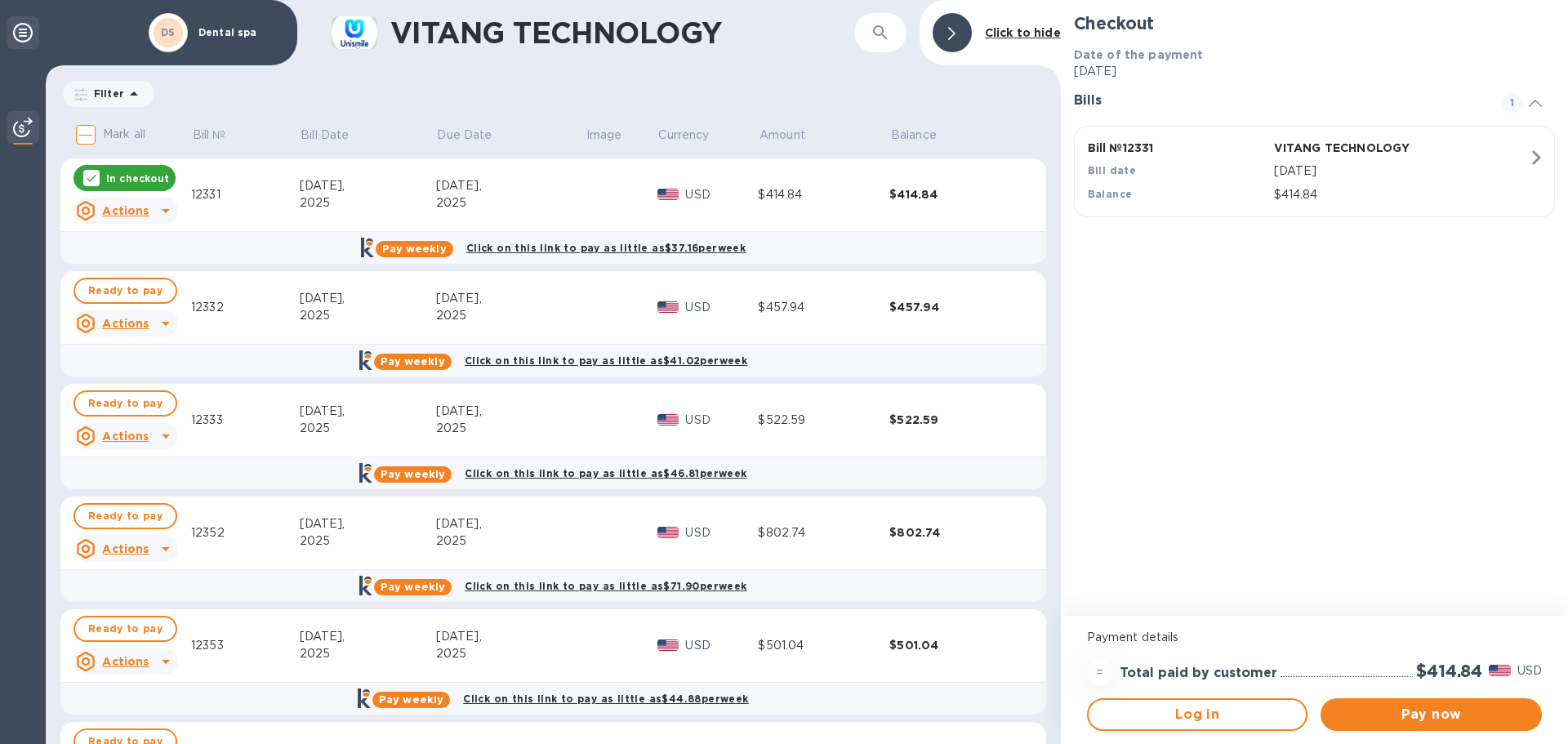
click at [15, 26] on icon at bounding box center [23, 32] width 19 height 19
